Goal: Task Accomplishment & Management: Manage account settings

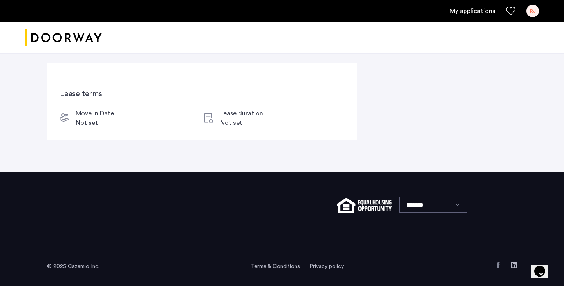
click at [471, 11] on link "My applications" at bounding box center [472, 10] width 45 height 9
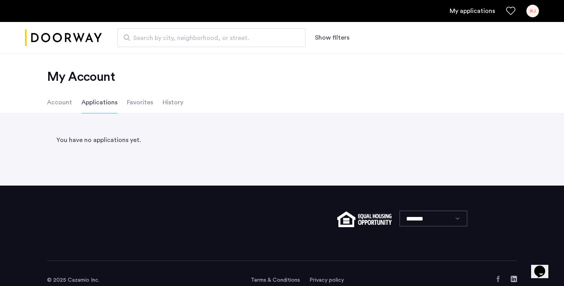
click at [536, 11] on div "RJ" at bounding box center [533, 11] width 13 height 13
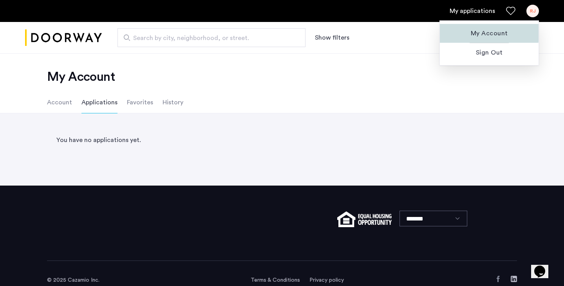
click at [481, 32] on span "My Account" at bounding box center [489, 33] width 86 height 9
